Goal: Information Seeking & Learning: Learn about a topic

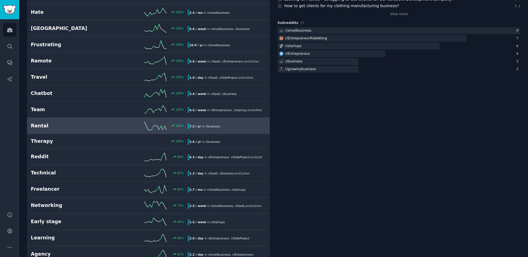
scroll to position [122, 0]
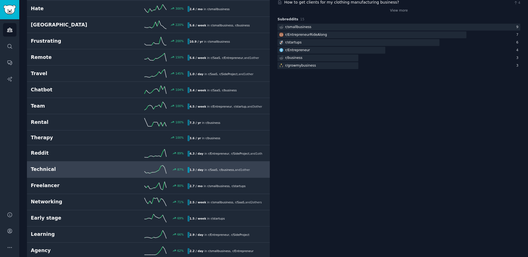
click at [115, 165] on div "87 %" at bounding box center [148, 169] width 78 height 8
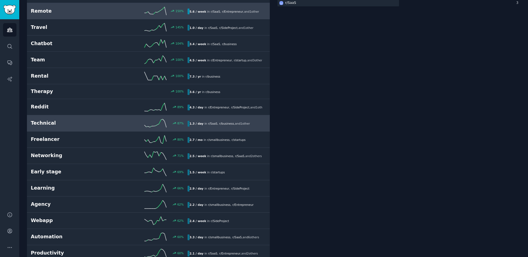
scroll to position [178, 0]
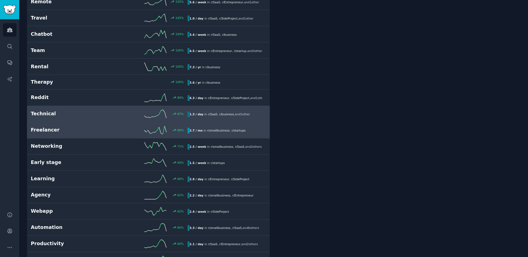
click at [114, 132] on div "80 %" at bounding box center [148, 130] width 78 height 8
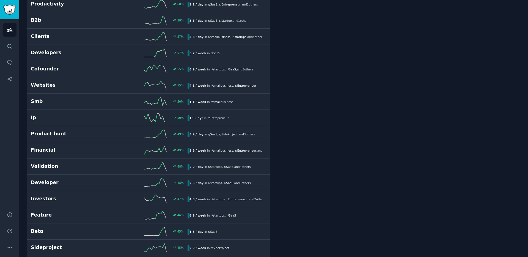
scroll to position [426, 0]
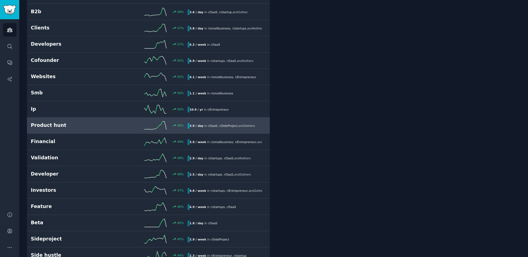
click at [122, 129] on div "49 %" at bounding box center [148, 125] width 78 height 8
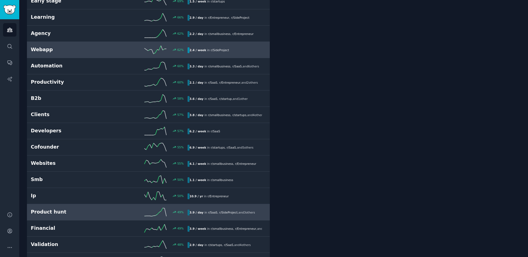
scroll to position [357, 0]
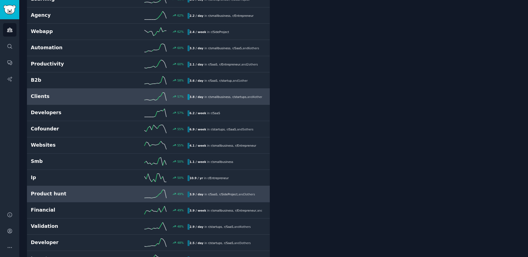
click at [119, 97] on div "57 %" at bounding box center [148, 96] width 78 height 8
